Goal: Task Accomplishment & Management: Use online tool/utility

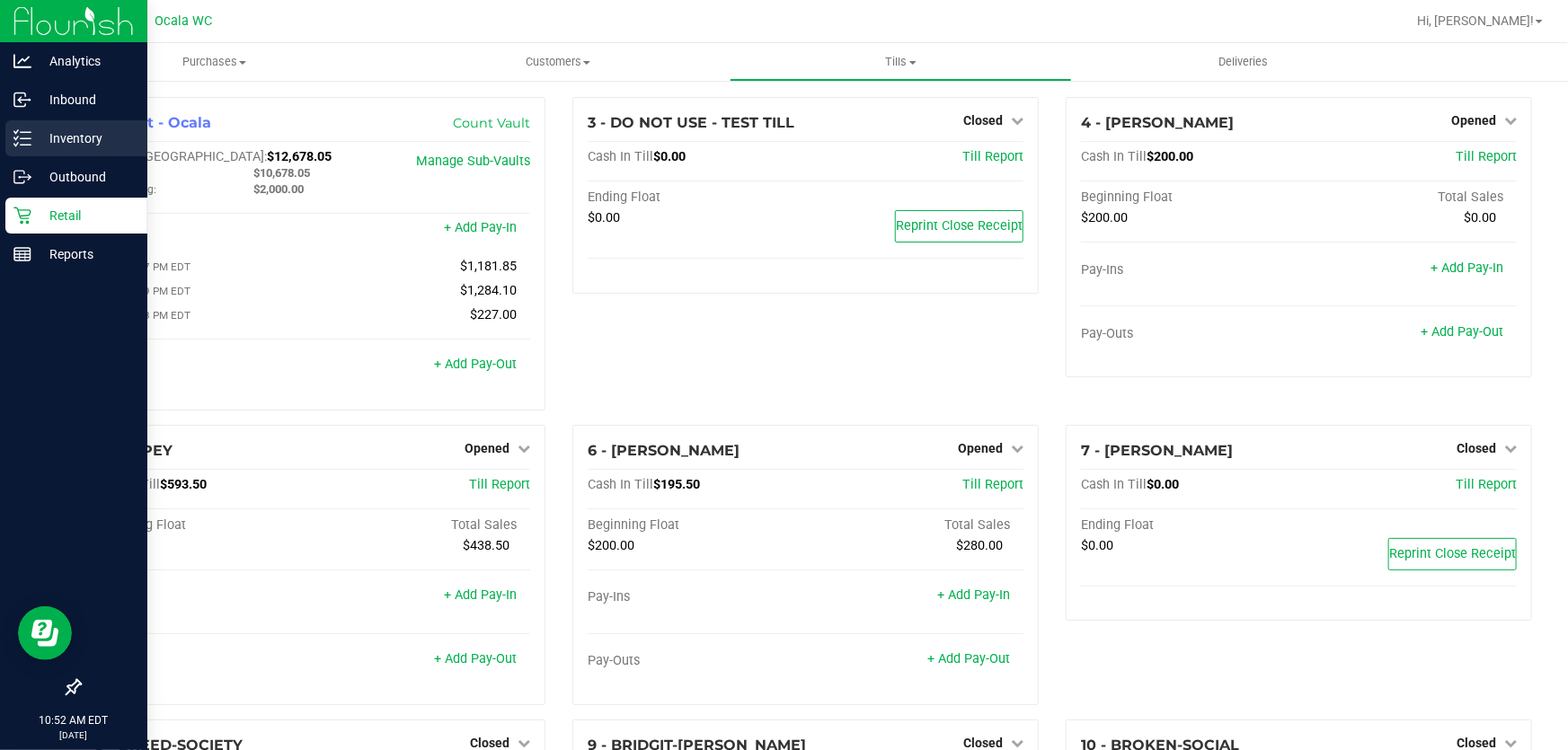
click at [28, 139] on icon at bounding box center [22, 138] width 18 height 18
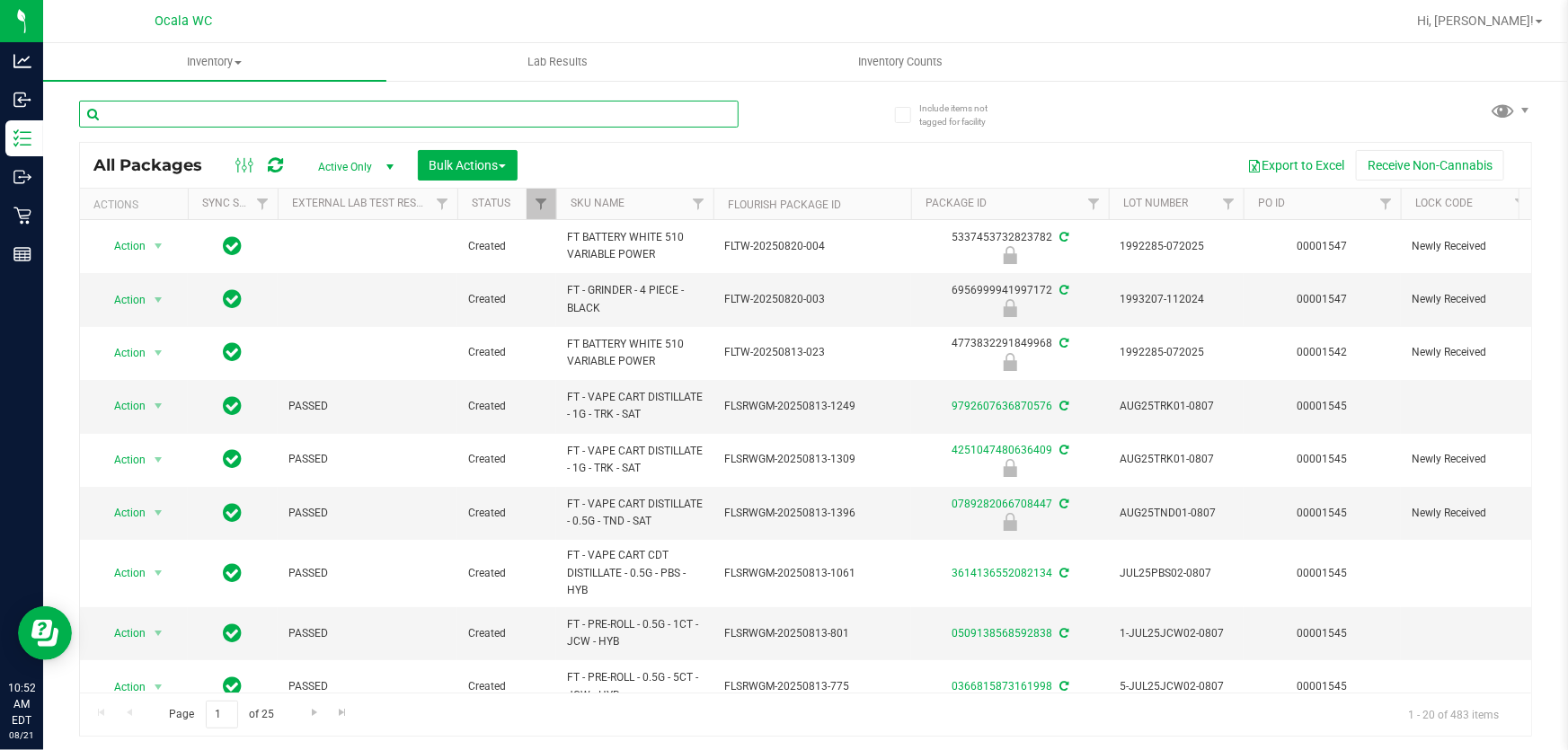
click at [434, 117] on input "text" at bounding box center [408, 114] width 659 height 27
type input "8681885035986836"
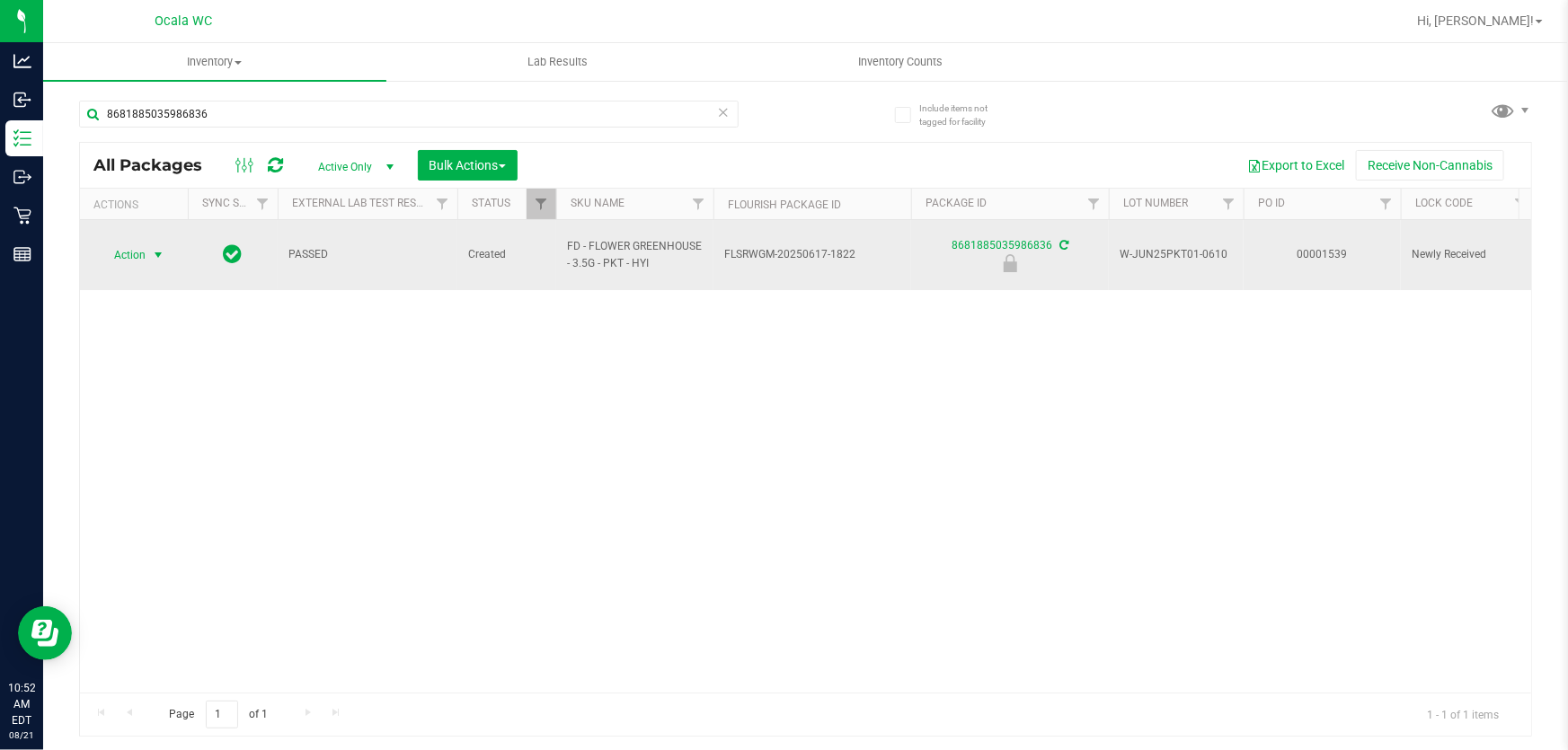
click at [117, 243] on span "Action" at bounding box center [122, 255] width 48 height 25
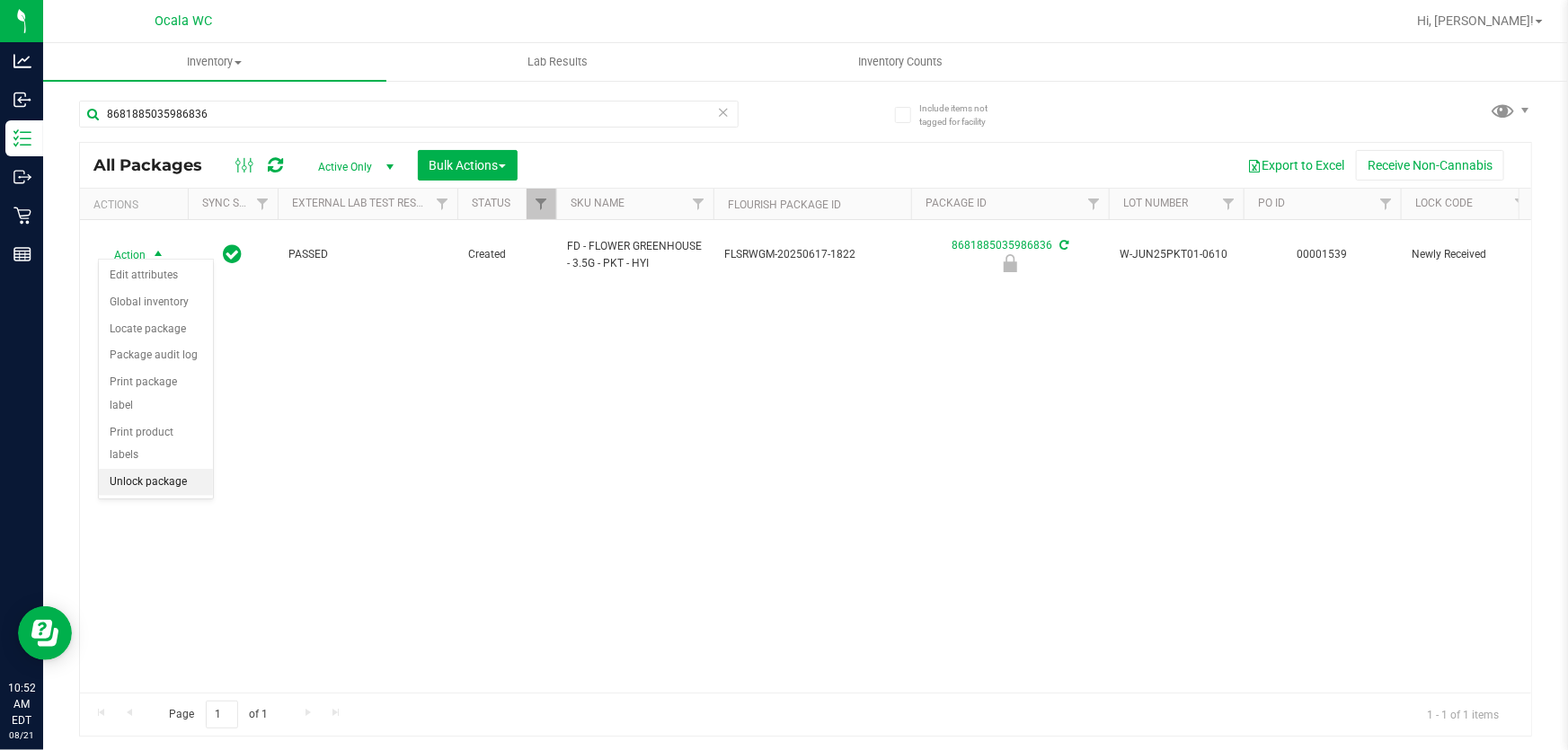
click at [156, 469] on li "Unlock package" at bounding box center [156, 482] width 114 height 27
